Goal: Transaction & Acquisition: Purchase product/service

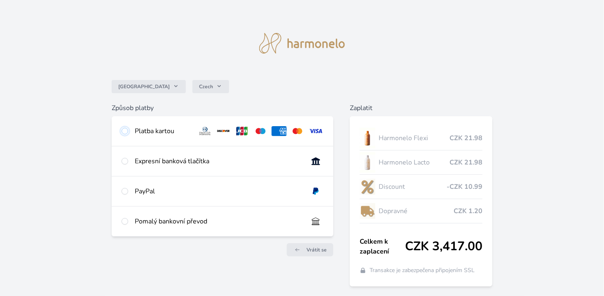
click at [124, 132] on input "radio" at bounding box center [125, 131] width 7 height 7
radio input "true"
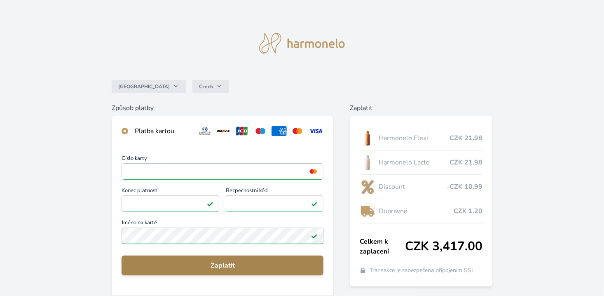
click at [228, 264] on span "Zaplatit" at bounding box center [222, 265] width 189 height 10
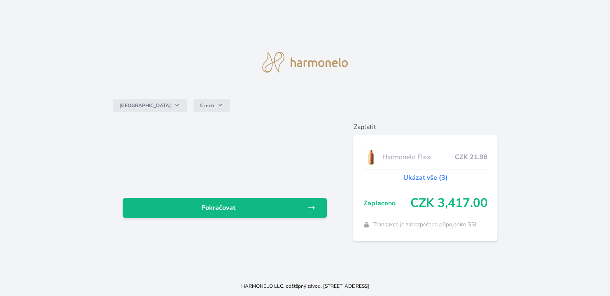
click at [421, 180] on link "Ukázat vše (3)" at bounding box center [425, 178] width 44 height 10
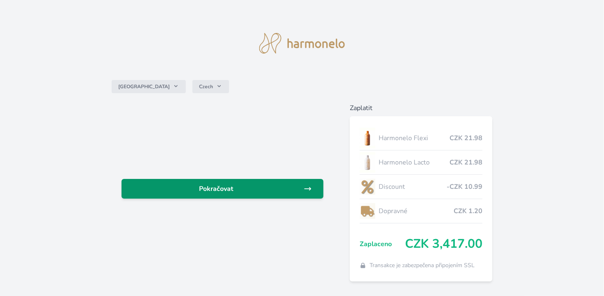
click at [309, 189] on icon at bounding box center [308, 188] width 6 height 3
